Goal: Information Seeking & Learning: Understand process/instructions

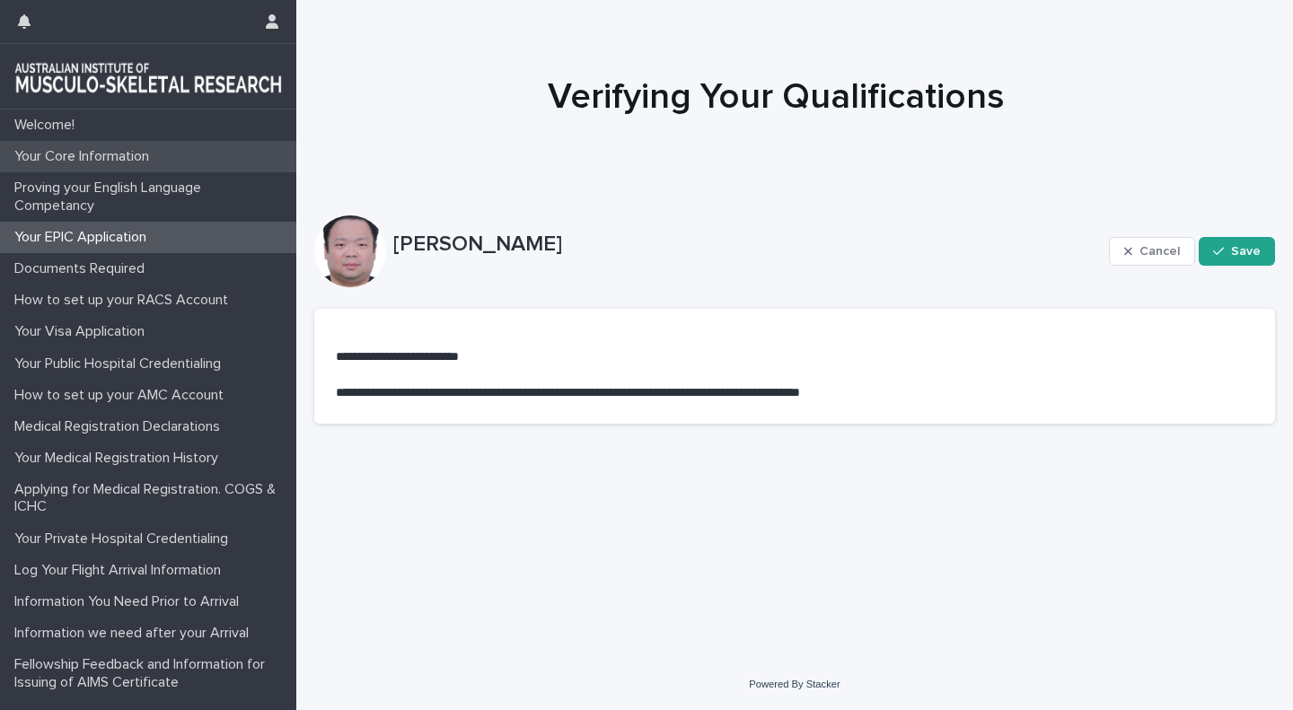
click at [132, 161] on p "Your Core Information" at bounding box center [85, 156] width 156 height 17
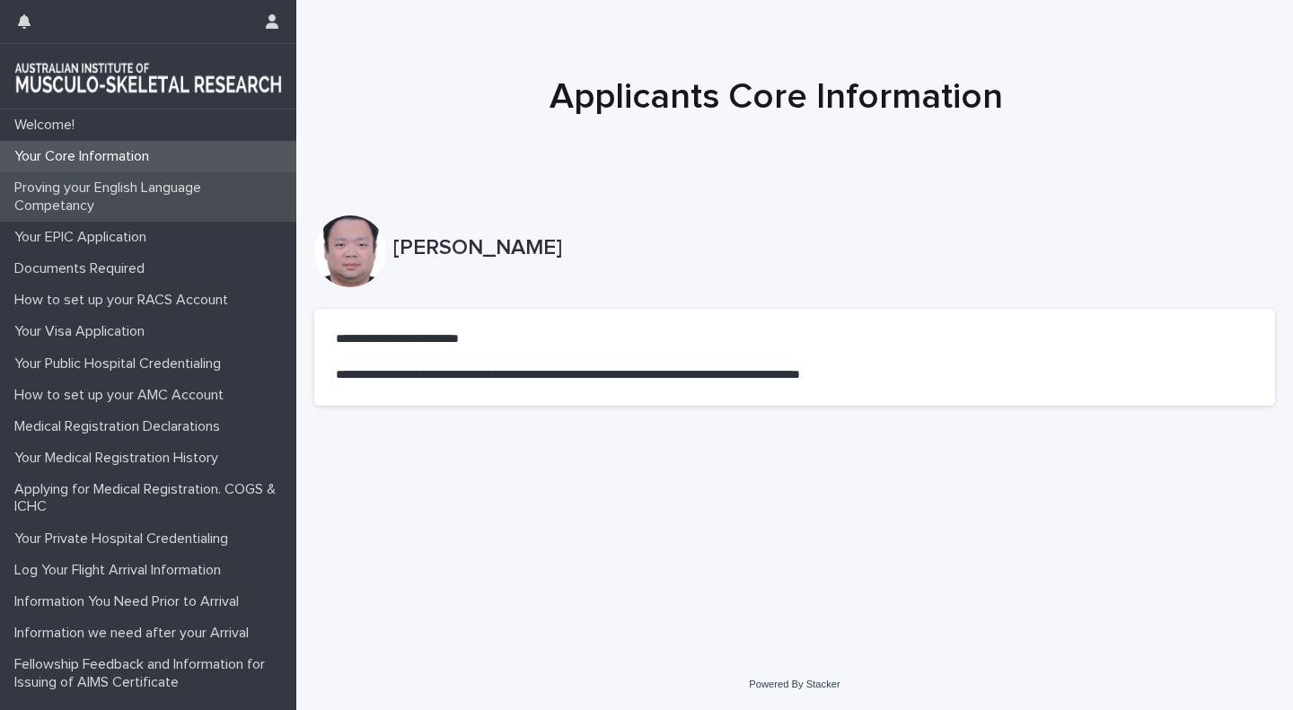
click at [119, 198] on p "Proving your English Language Competancy" at bounding box center [151, 197] width 289 height 34
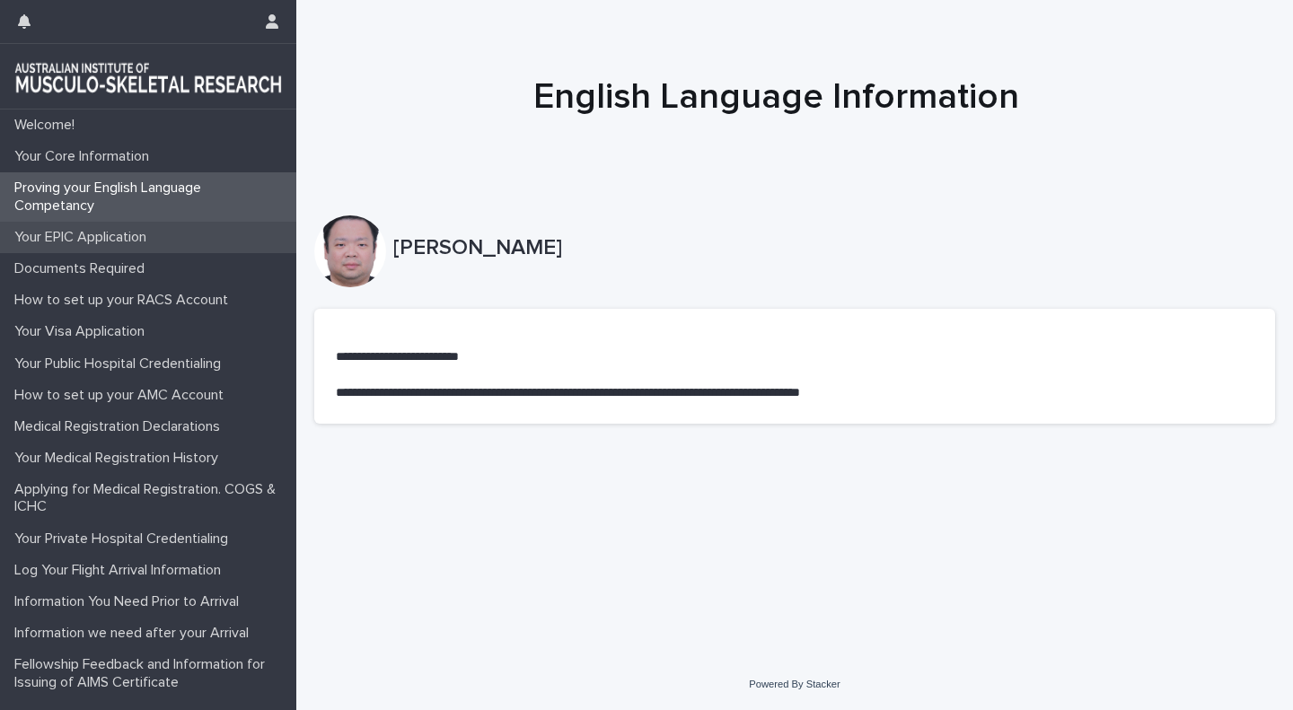
click at [122, 251] on div "Your EPIC Application" at bounding box center [148, 237] width 296 height 31
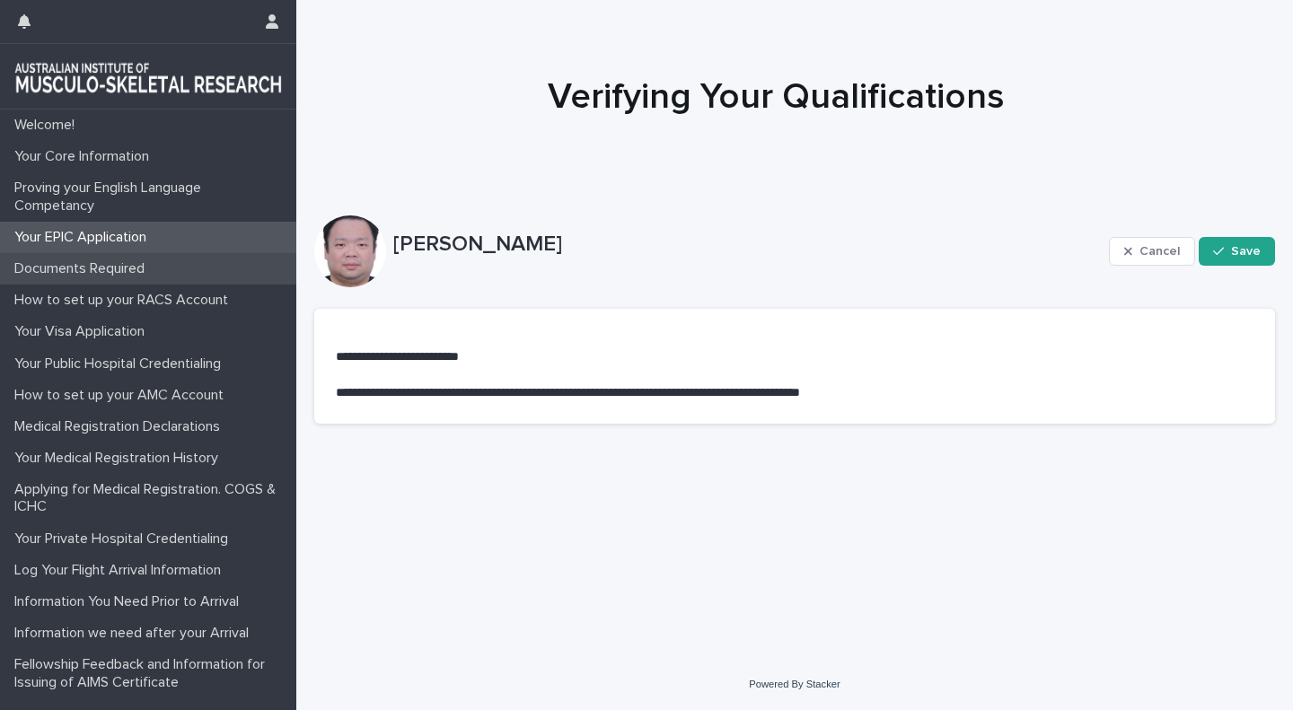
click at [143, 273] on p "Documents Required" at bounding box center [83, 268] width 152 height 17
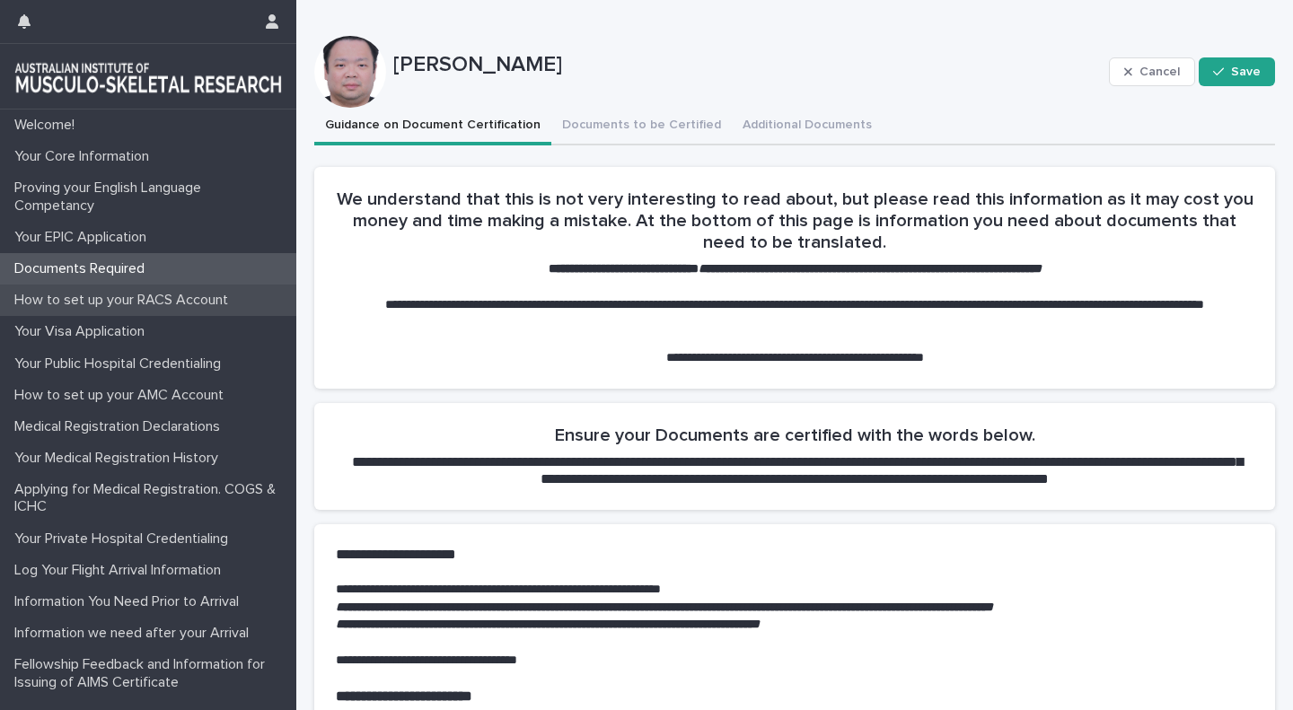
click at [154, 294] on p "How to set up your RACS Account" at bounding box center [124, 300] width 235 height 17
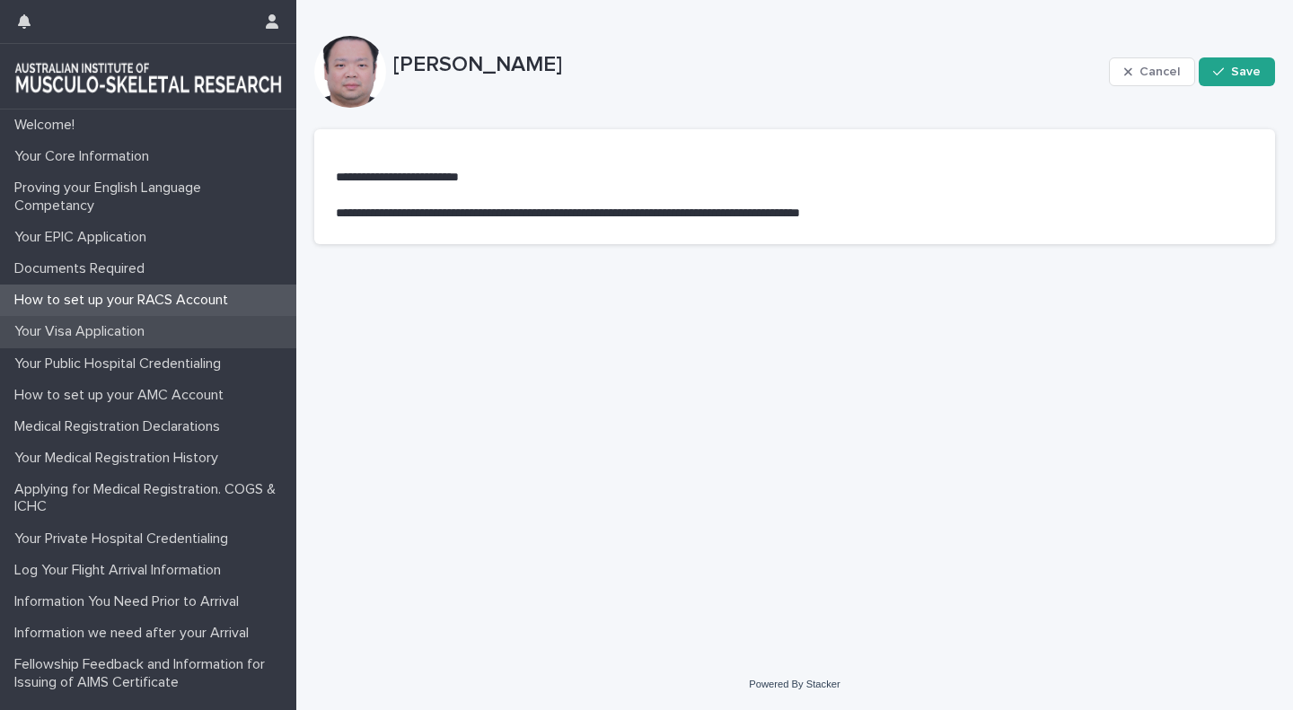
click at [121, 331] on p "Your Visa Application" at bounding box center [83, 331] width 152 height 17
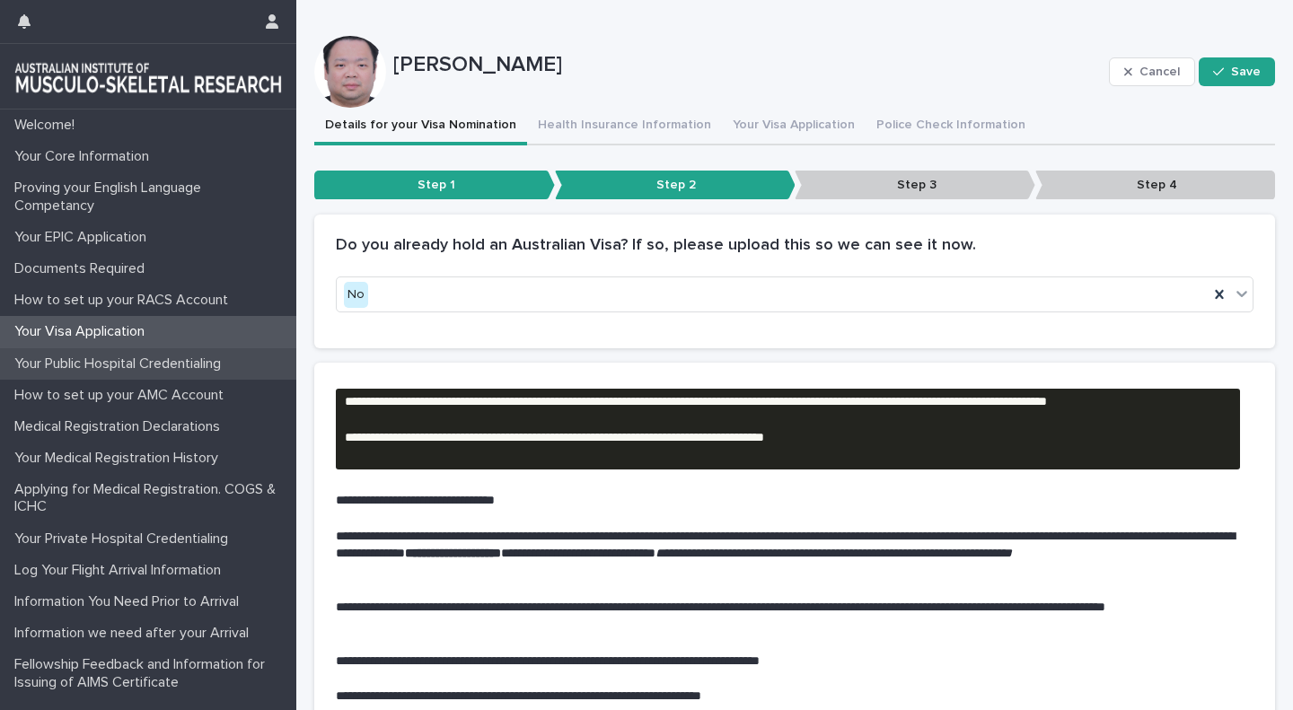
click at [115, 364] on p "Your Public Hospital Credentialing" at bounding box center [121, 364] width 228 height 17
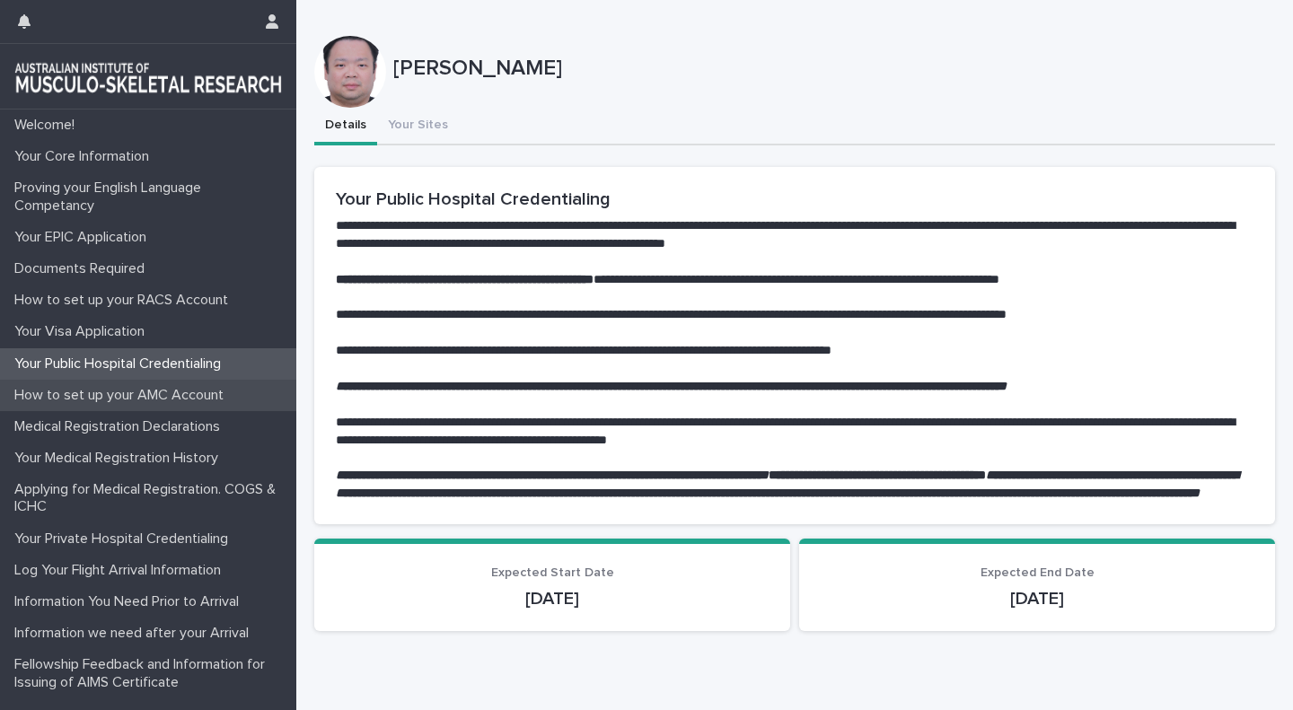
click at [101, 385] on div "How to set up your AMC Account" at bounding box center [148, 395] width 296 height 31
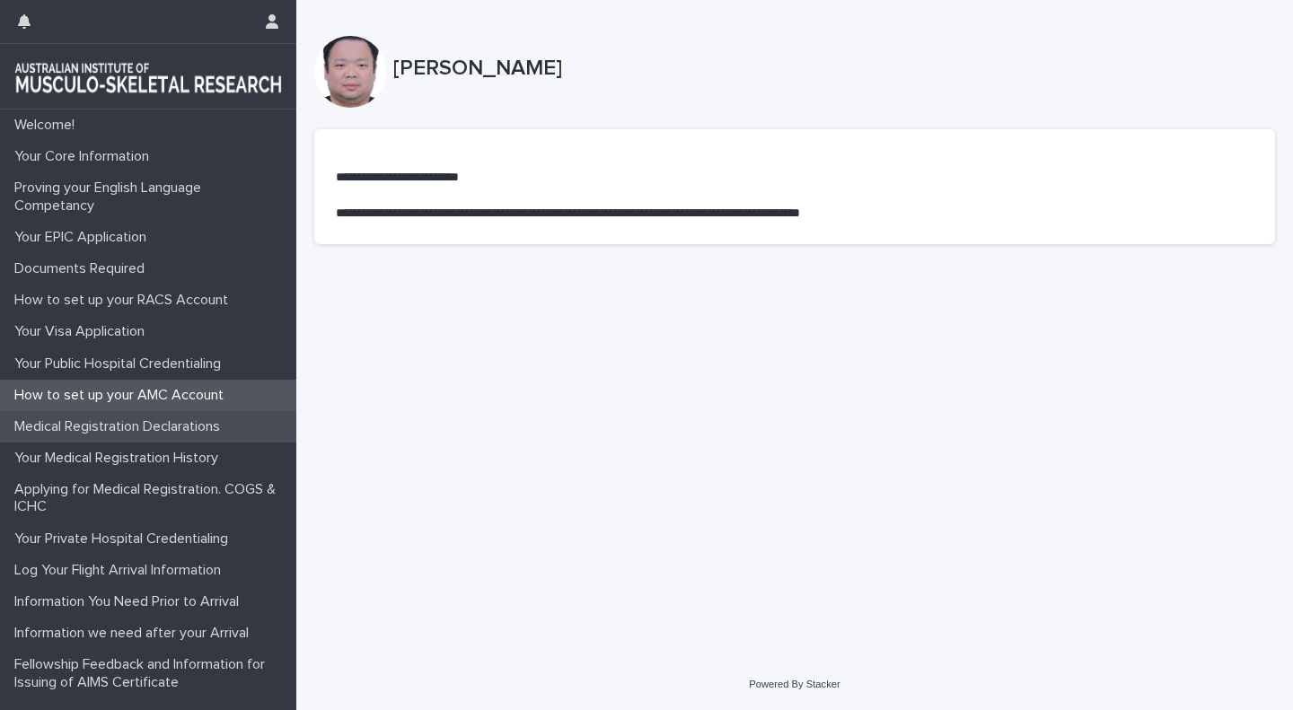
click at [109, 435] on p "Medical Registration Declarations" at bounding box center [120, 426] width 227 height 17
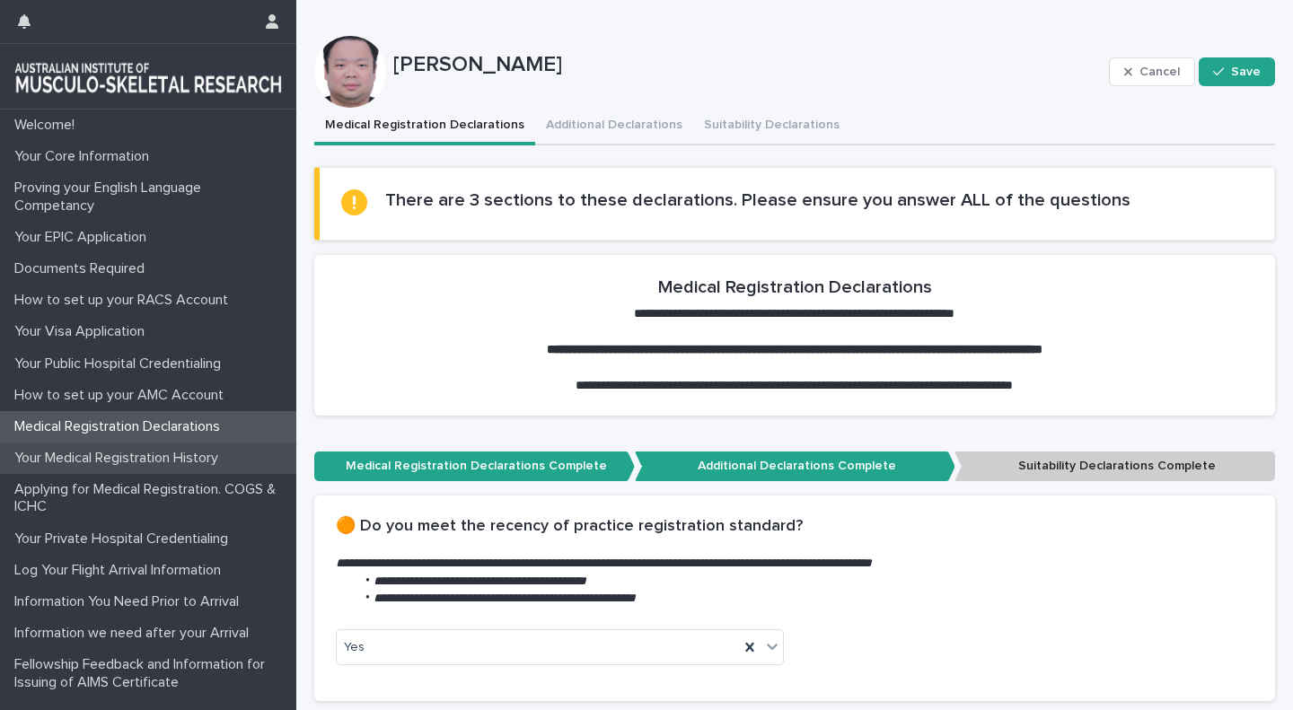
click at [95, 452] on p "Your Medical Registration History" at bounding box center [119, 458] width 225 height 17
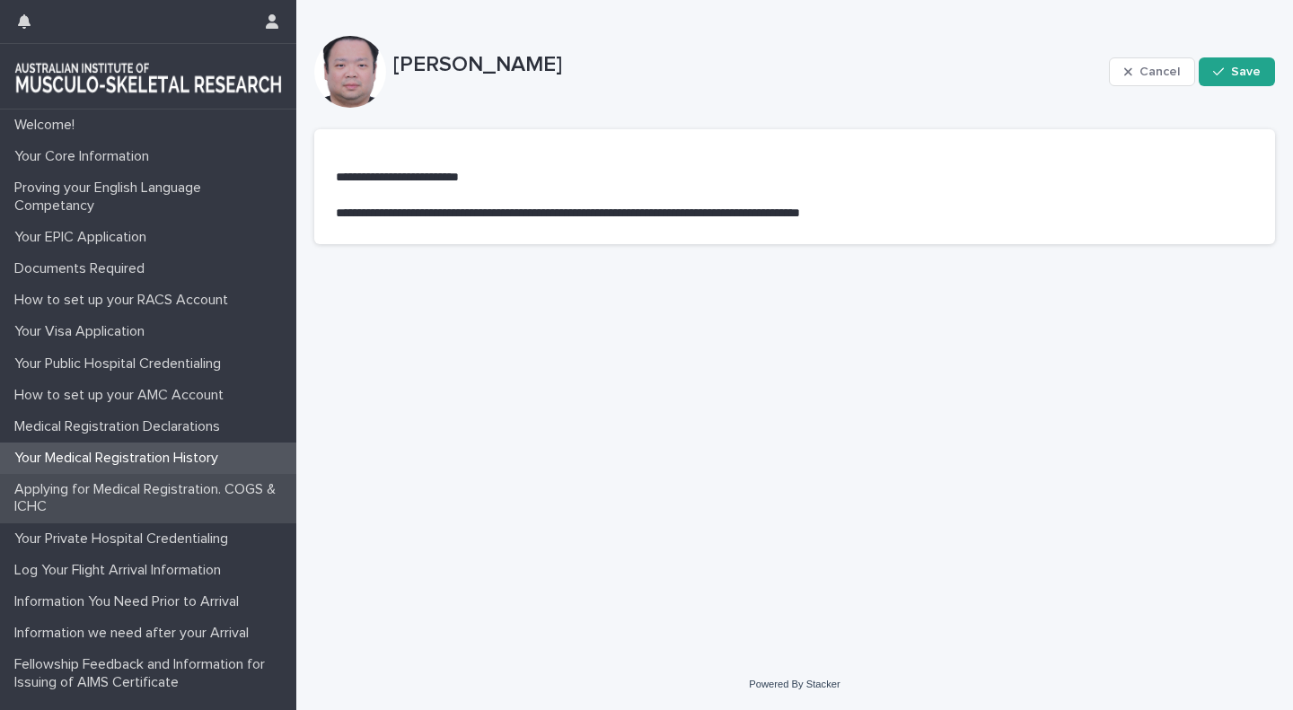
click at [83, 487] on p "Applying for Medical Registration. COGS & ICHC" at bounding box center [151, 498] width 289 height 34
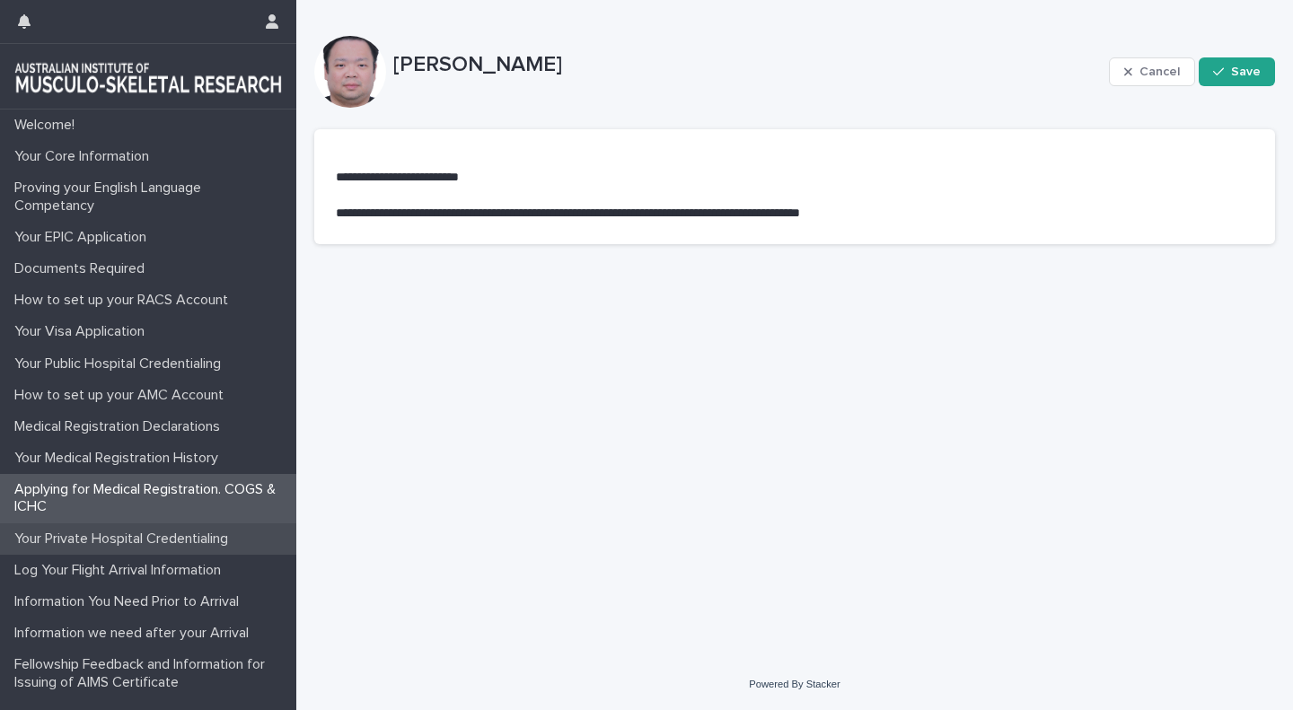
click at [93, 536] on p "Your Private Hospital Credentialing" at bounding box center [124, 539] width 235 height 17
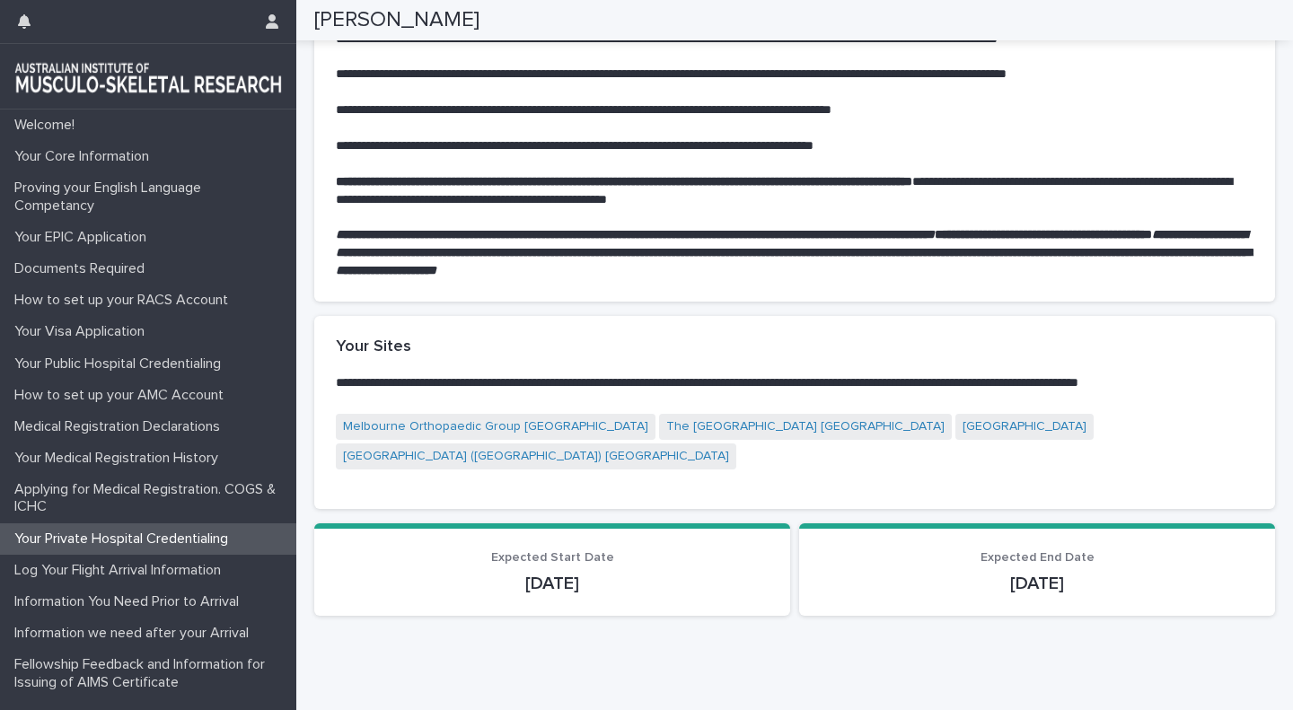
scroll to position [301, 0]
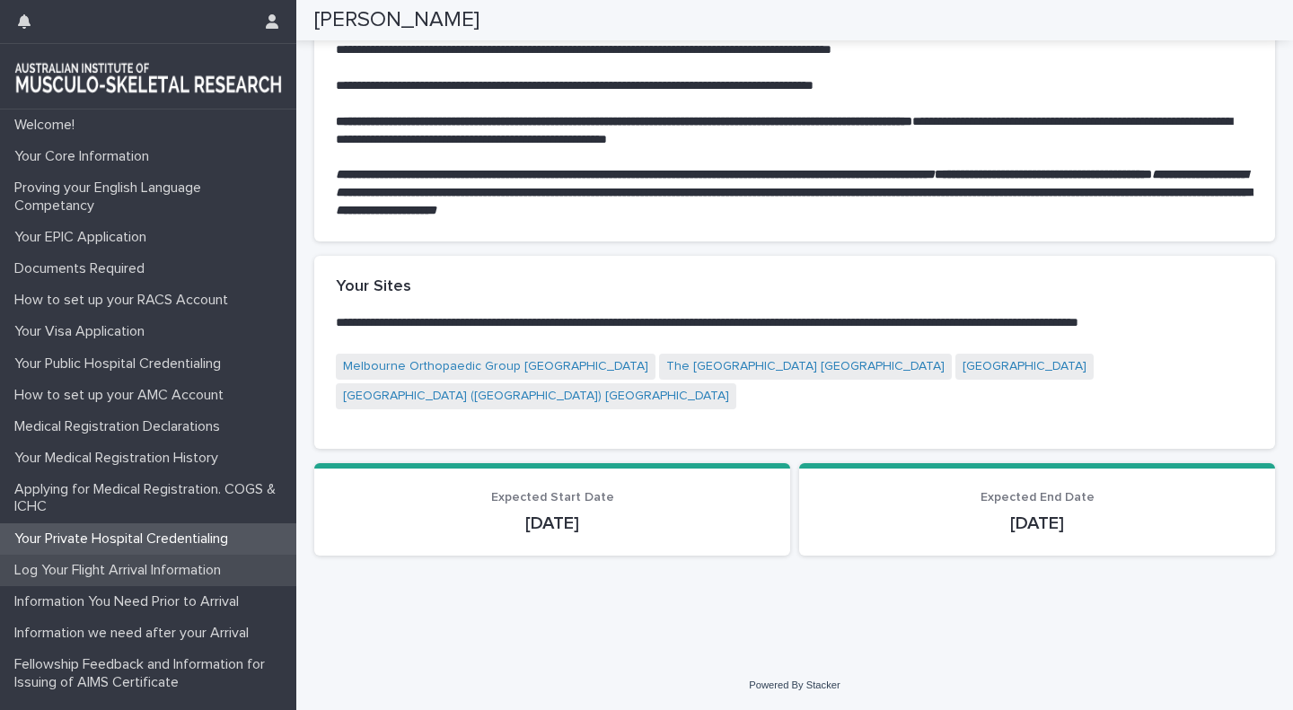
click at [210, 572] on p "Log Your Flight Arrival Information" at bounding box center [121, 570] width 228 height 17
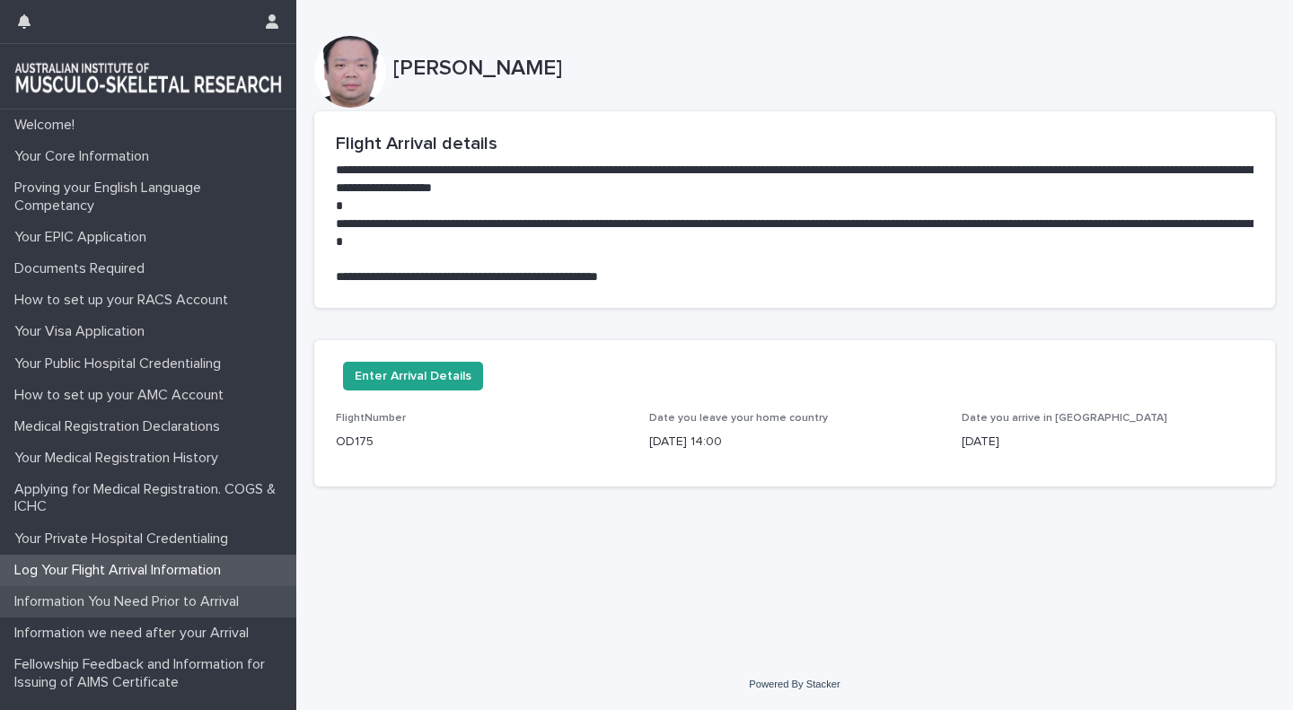
click at [198, 610] on p "Information You Need Prior to Arrival" at bounding box center [130, 602] width 246 height 17
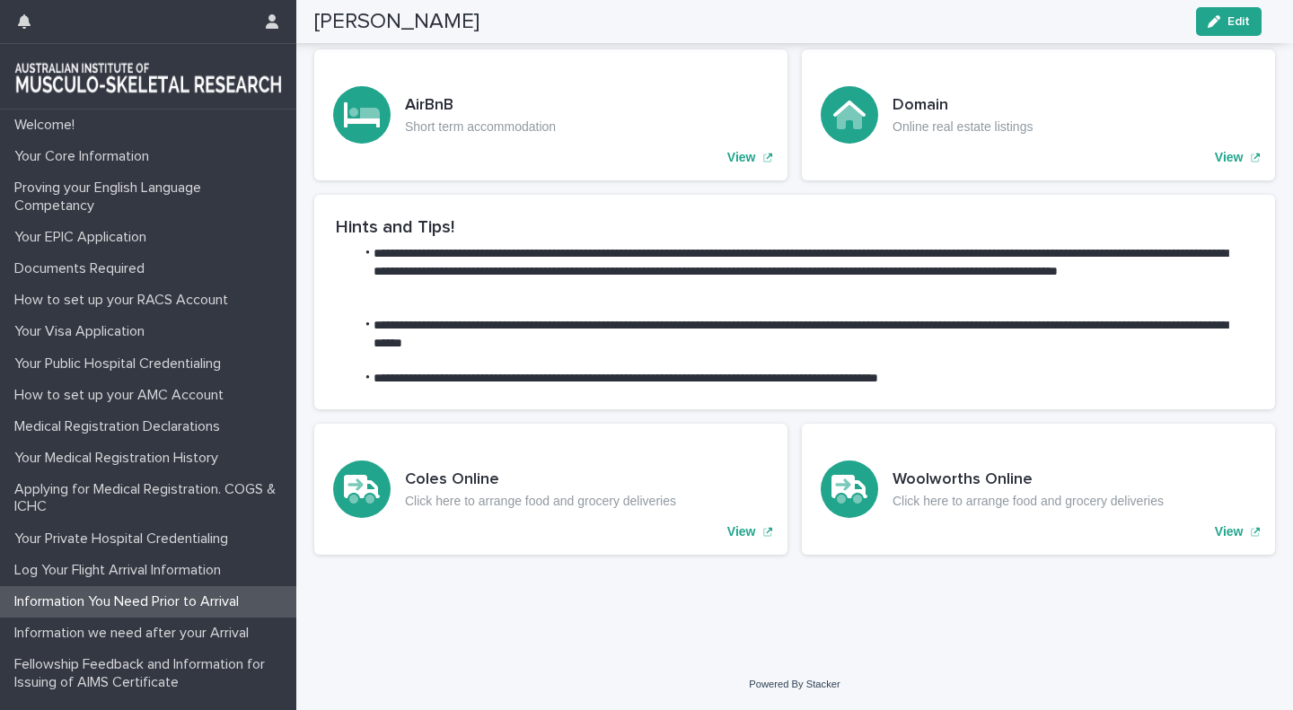
scroll to position [815, 0]
click at [241, 635] on p "Information we need after your Arrival" at bounding box center [135, 633] width 256 height 17
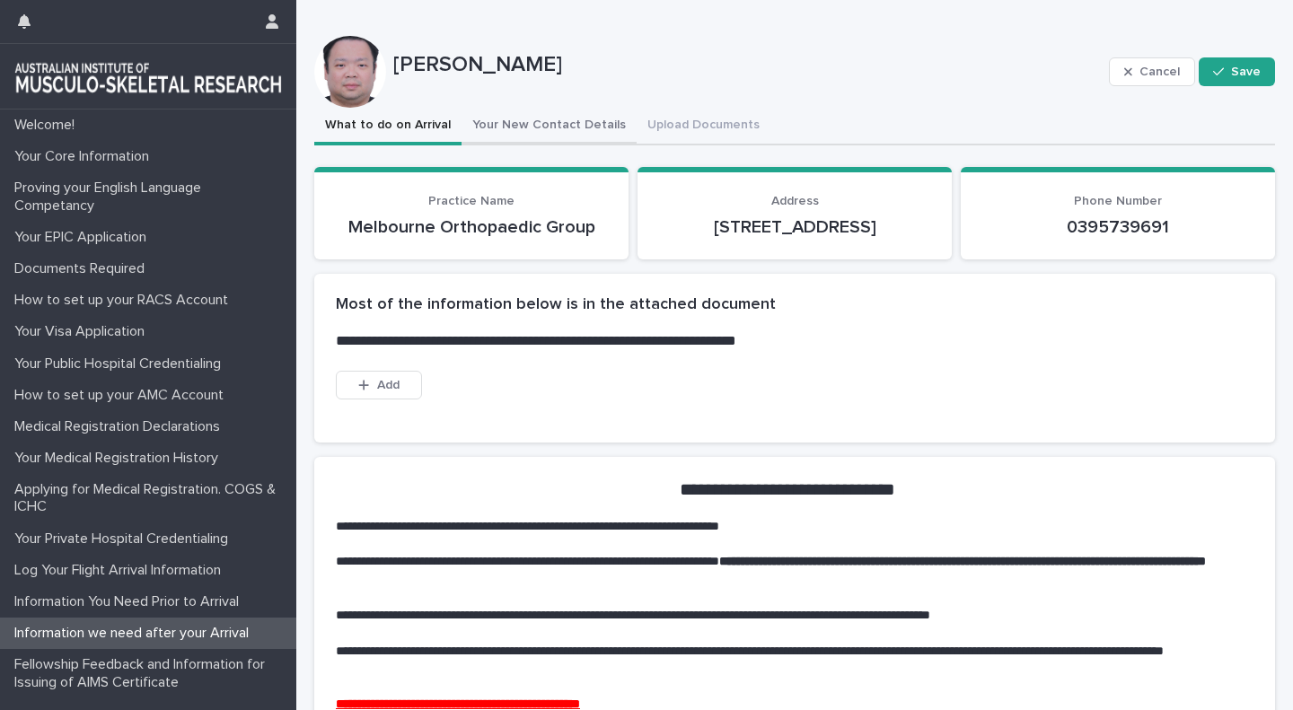
click at [514, 128] on button "Your New Contact Details" at bounding box center [549, 127] width 175 height 38
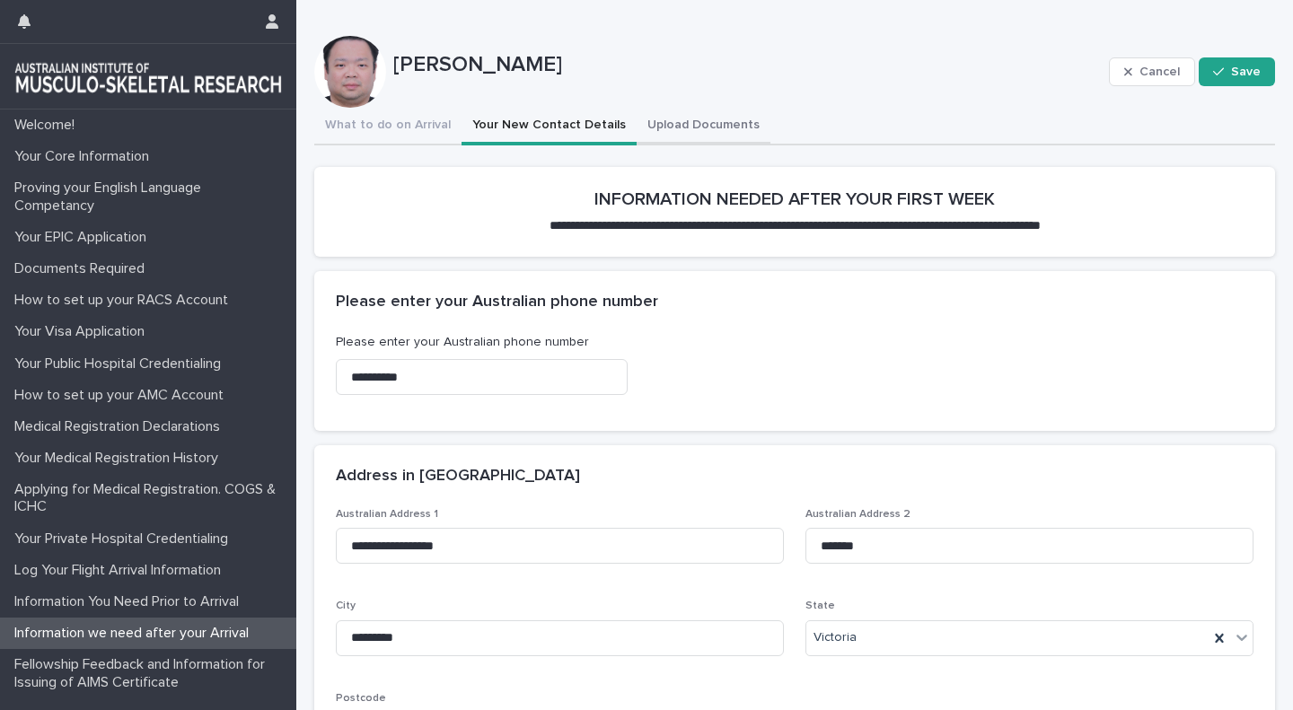
click at [725, 135] on button "Upload Documents" at bounding box center [704, 127] width 134 height 38
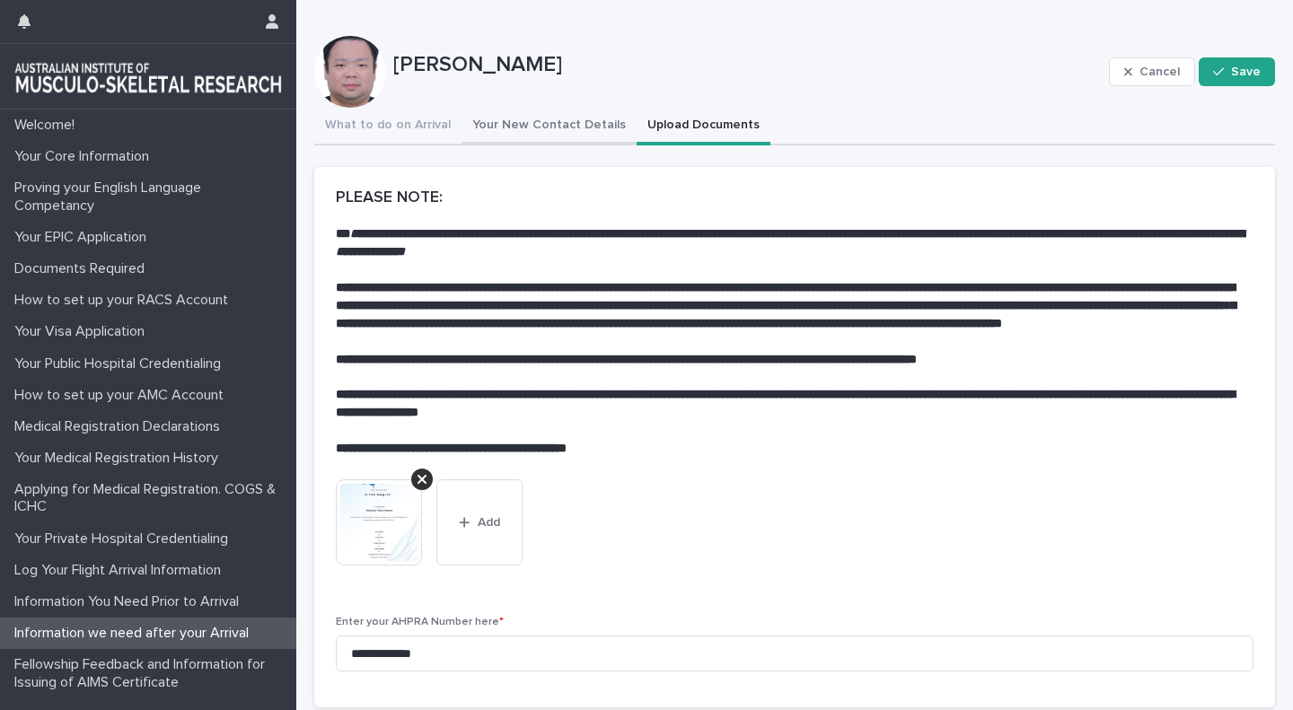
click at [565, 123] on button "Your New Contact Details" at bounding box center [549, 127] width 175 height 38
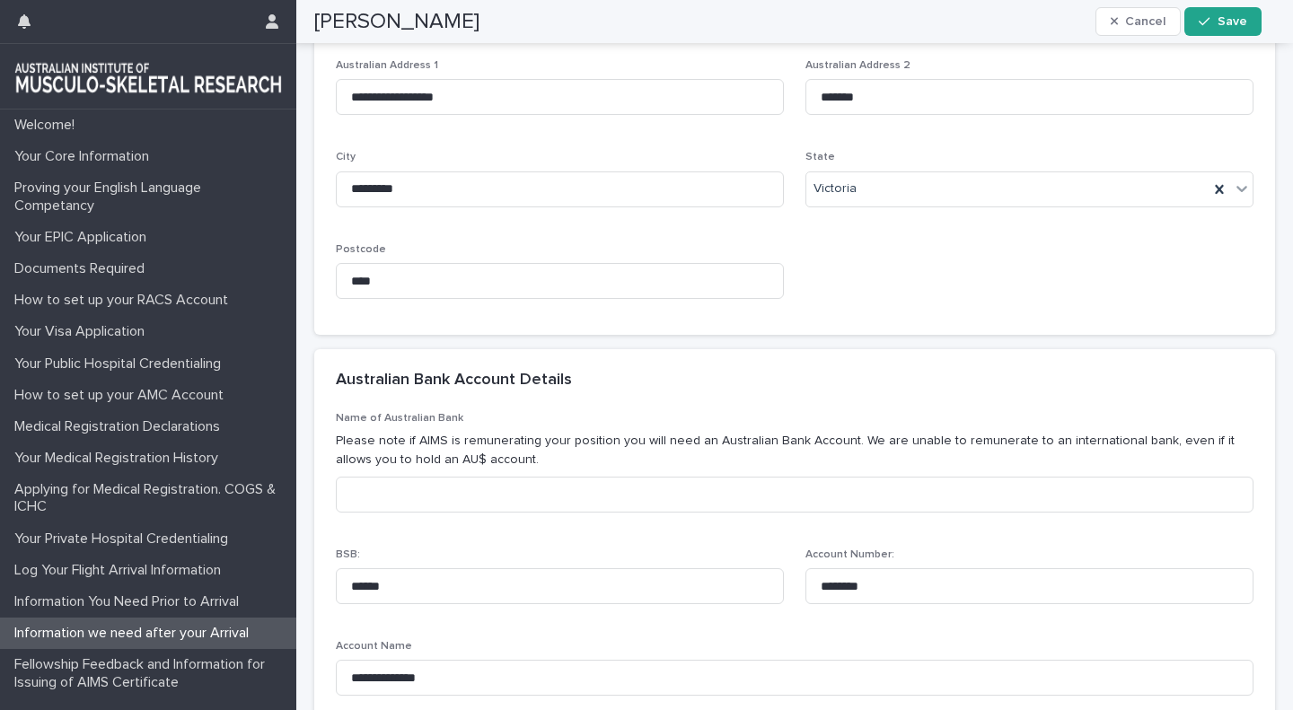
scroll to position [539, 0]
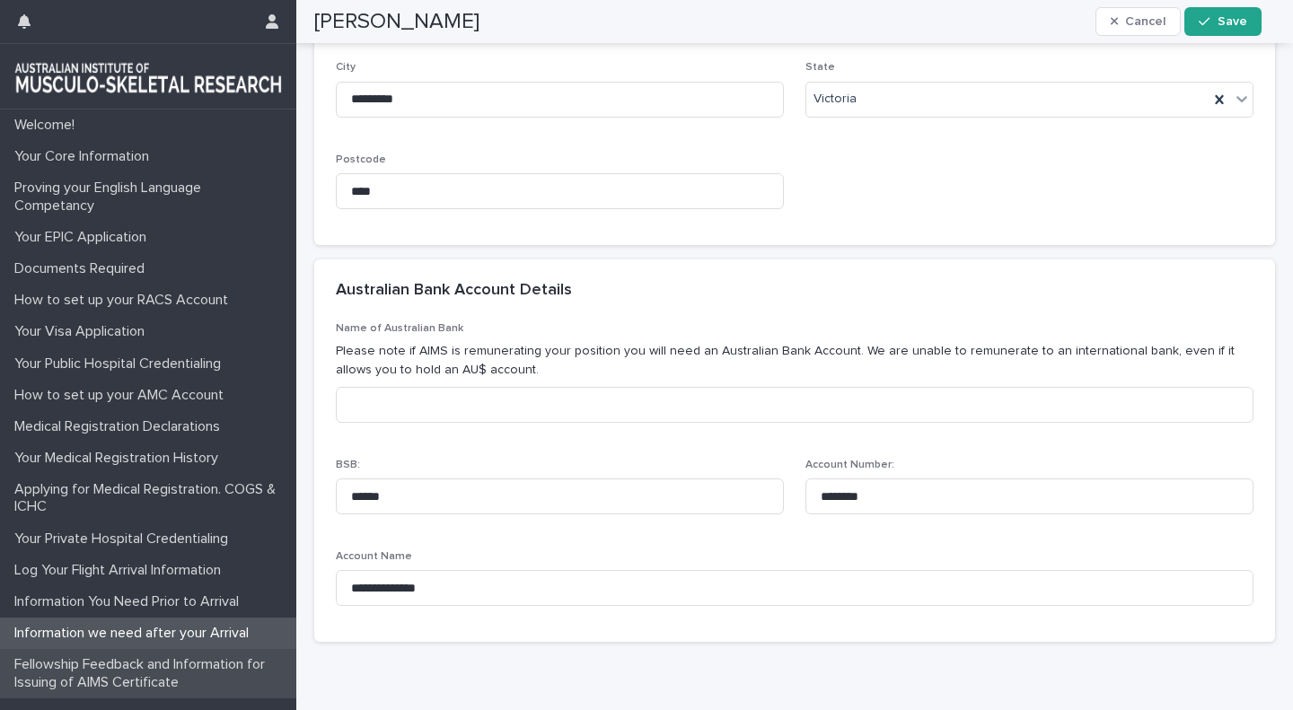
click at [190, 669] on p "Fellowship Feedback and Information for Issuing of AIMS Certificate" at bounding box center [151, 673] width 289 height 34
